Goal: Task Accomplishment & Management: Use online tool/utility

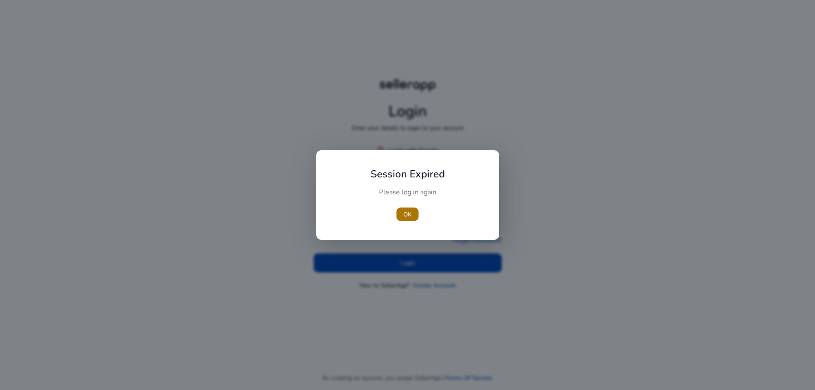
type input "**********"
click at [414, 216] on span "button" at bounding box center [407, 214] width 22 height 20
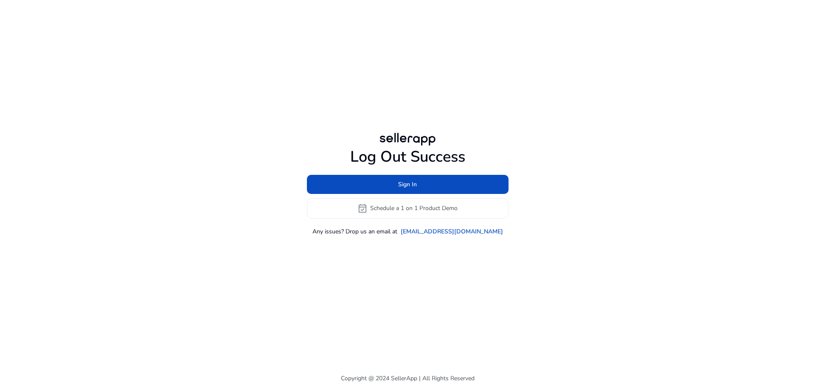
click at [409, 261] on div "Log Out Success Sign In event_available Schedule a 1 on 1 Product Demo Any issu…" at bounding box center [407, 183] width 488 height 367
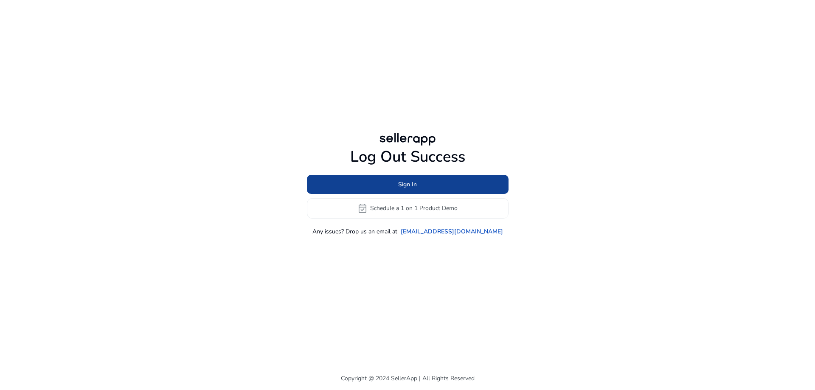
click at [426, 185] on span at bounding box center [408, 184] width 202 height 20
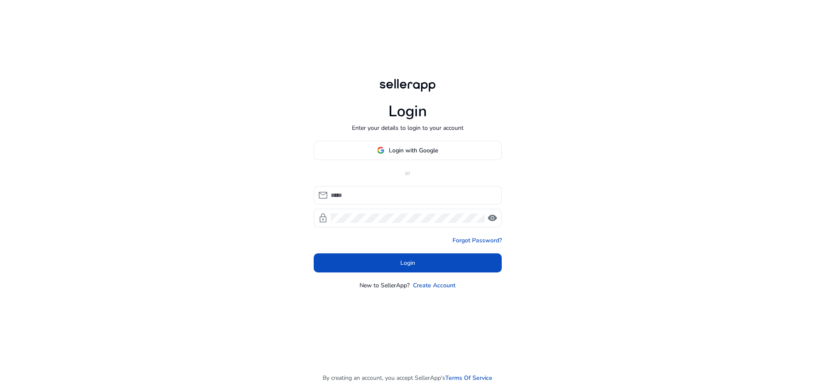
type input "**********"
click at [394, 258] on span at bounding box center [408, 263] width 188 height 20
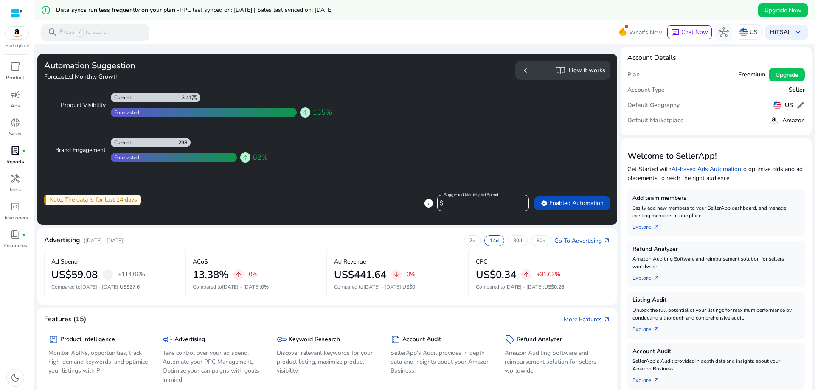
click at [17, 158] on p "Reports" at bounding box center [15, 162] width 18 height 8
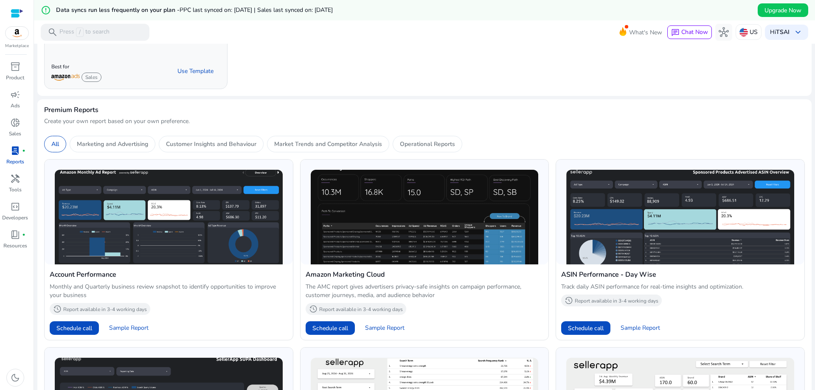
scroll to position [42, 0]
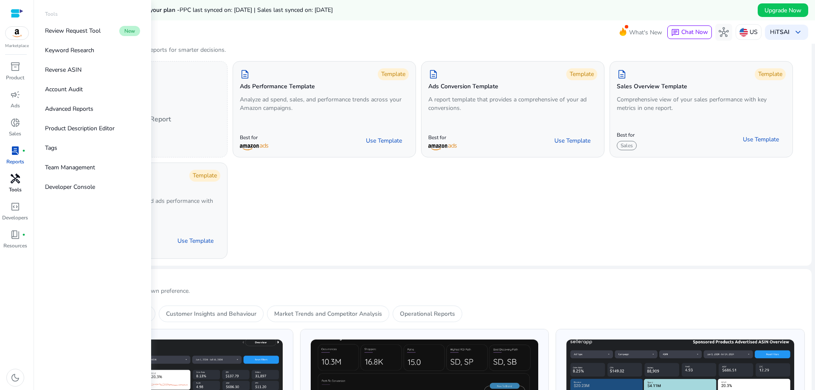
click at [21, 176] on div "handyman" at bounding box center [15, 179] width 24 height 14
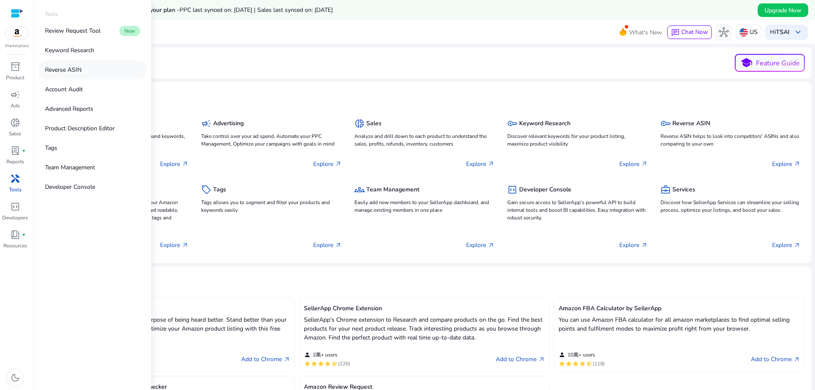
click at [90, 69] on link "Reverse ASIN" at bounding box center [92, 69] width 109 height 19
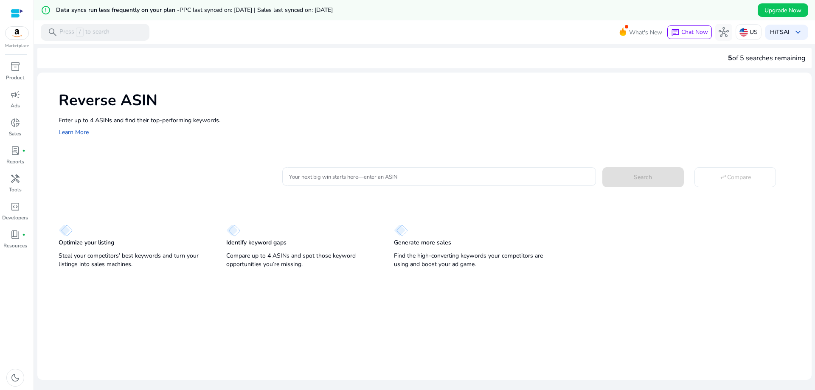
click at [345, 189] on mat-card "Your next big win starts here—enter an ASIN Search swap_horiz Compare" at bounding box center [435, 175] width 753 height 34
click at [352, 182] on div at bounding box center [439, 176] width 300 height 19
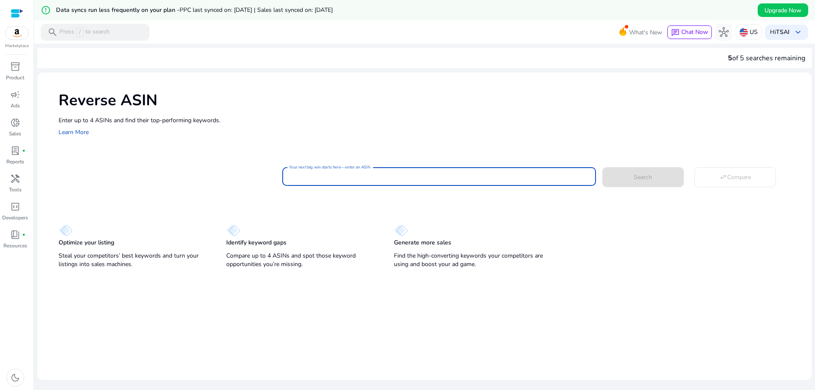
paste input "**********"
type input "**********"
click at [663, 177] on span at bounding box center [642, 177] width 81 height 20
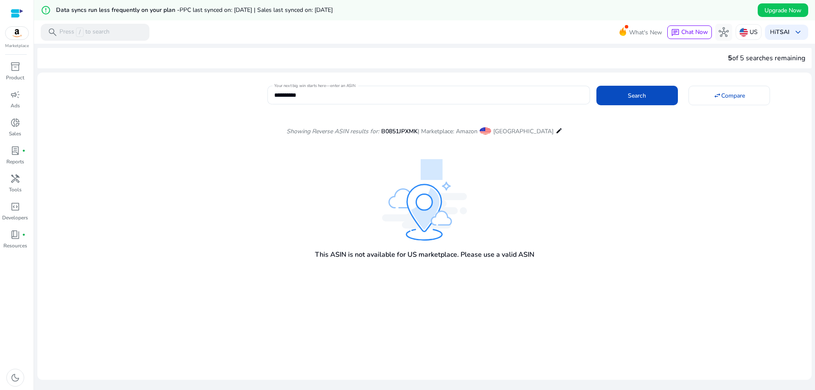
click at [556, 130] on mat-icon "edit" at bounding box center [559, 131] width 7 height 10
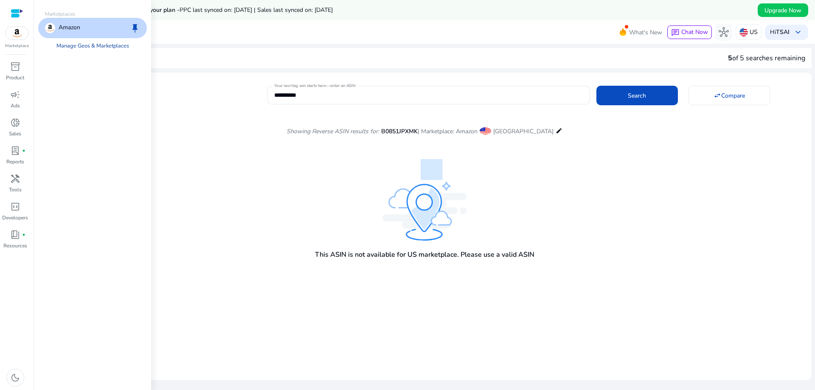
click at [108, 51] on link "Manage Geos & Marketplaces" at bounding box center [93, 45] width 86 height 15
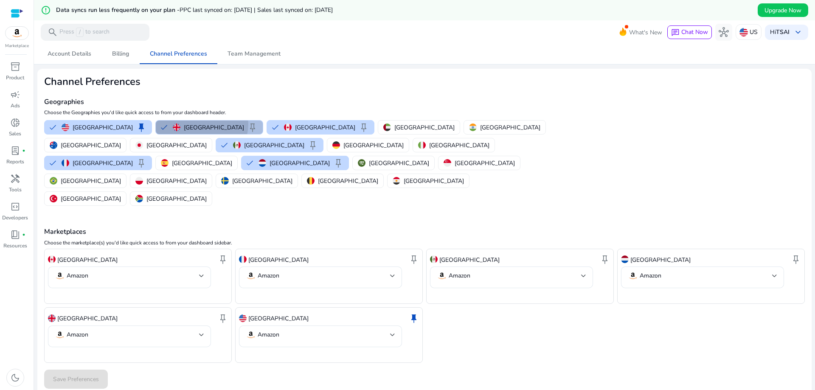
click at [184, 124] on p "[GEOGRAPHIC_DATA]" at bounding box center [214, 127] width 60 height 9
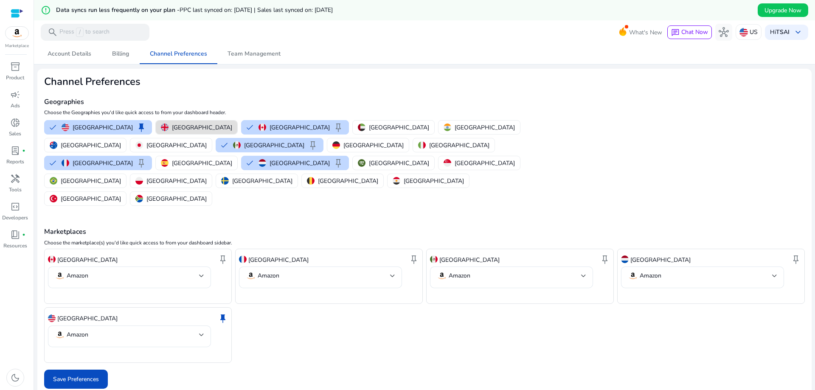
click at [177, 124] on p "[GEOGRAPHIC_DATA]" at bounding box center [202, 127] width 60 height 9
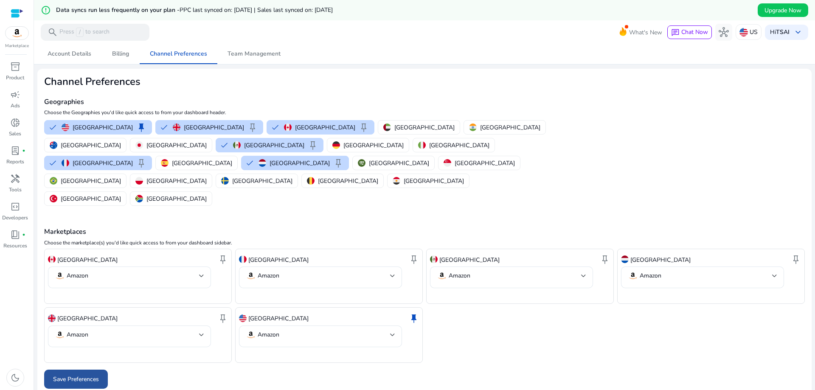
click at [104, 369] on span at bounding box center [76, 379] width 64 height 20
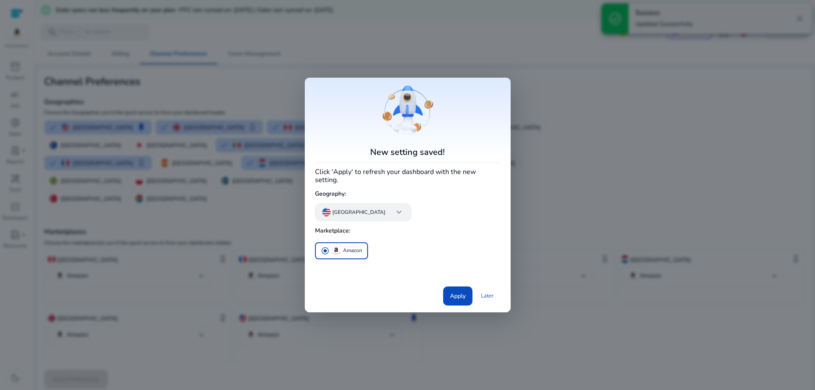
click at [360, 203] on div "[GEOGRAPHIC_DATA] keyboard_arrow_down" at bounding box center [363, 212] width 96 height 18
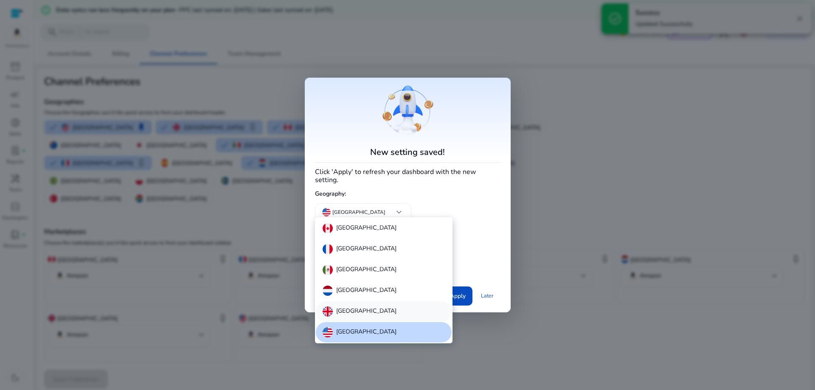
click at [359, 307] on p "[GEOGRAPHIC_DATA]" at bounding box center [366, 311] width 60 height 10
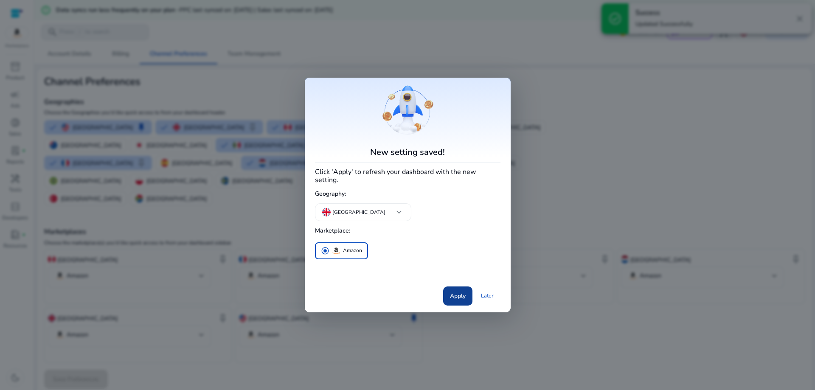
click at [453, 286] on span at bounding box center [457, 296] width 29 height 20
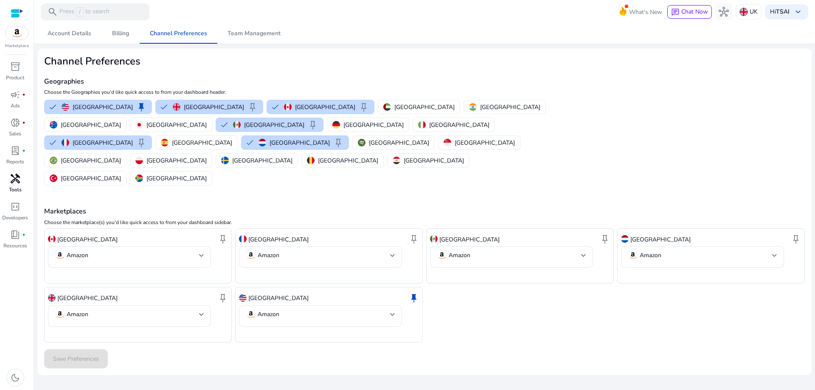
drag, startPoint x: 10, startPoint y: 188, endPoint x: 17, endPoint y: 186, distance: 6.7
click at [11, 188] on p "Tools" at bounding box center [15, 190] width 13 height 8
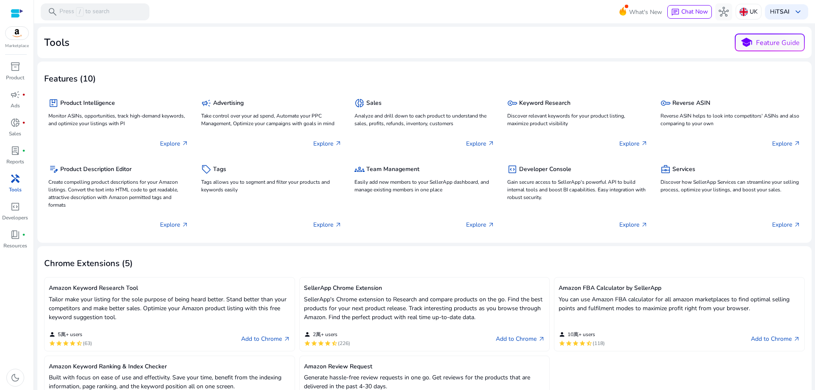
click at [12, 181] on span "handyman" at bounding box center [15, 179] width 10 height 10
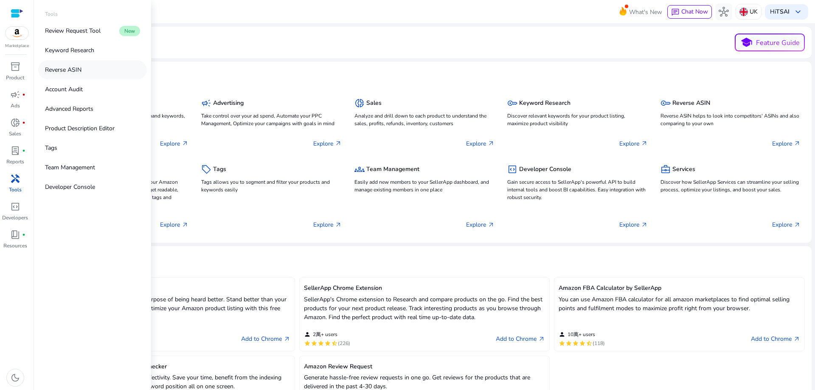
click at [78, 68] on p "Reverse ASIN" at bounding box center [63, 69] width 36 height 9
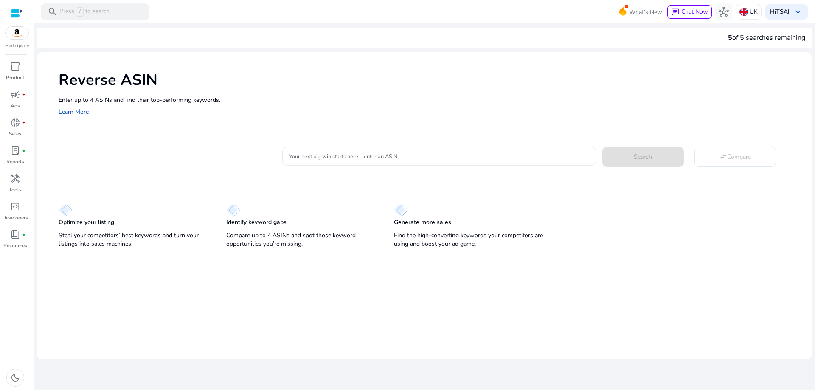
click at [321, 149] on div at bounding box center [439, 156] width 300 height 19
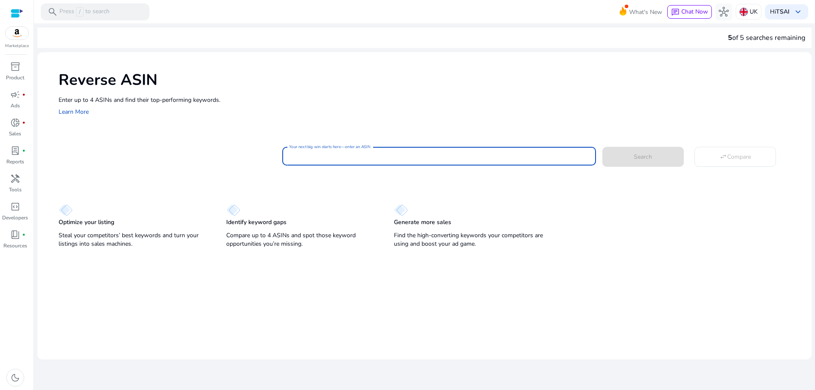
paste input "**********"
type input "**********"
click at [634, 154] on span "Search" at bounding box center [643, 156] width 18 height 9
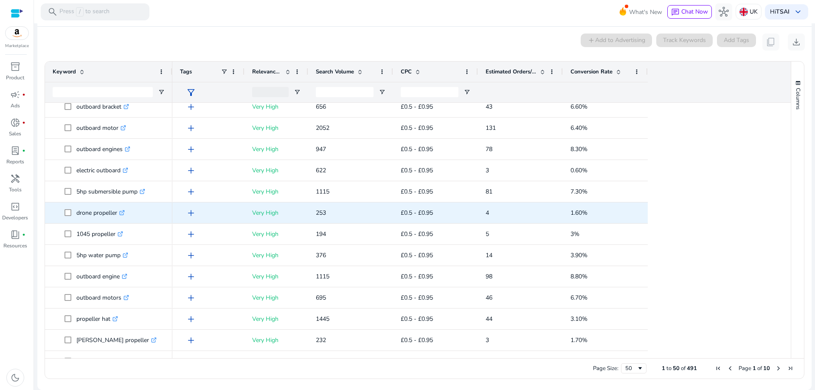
scroll to position [126, 0]
